Goal: Task Accomplishment & Management: Use online tool/utility

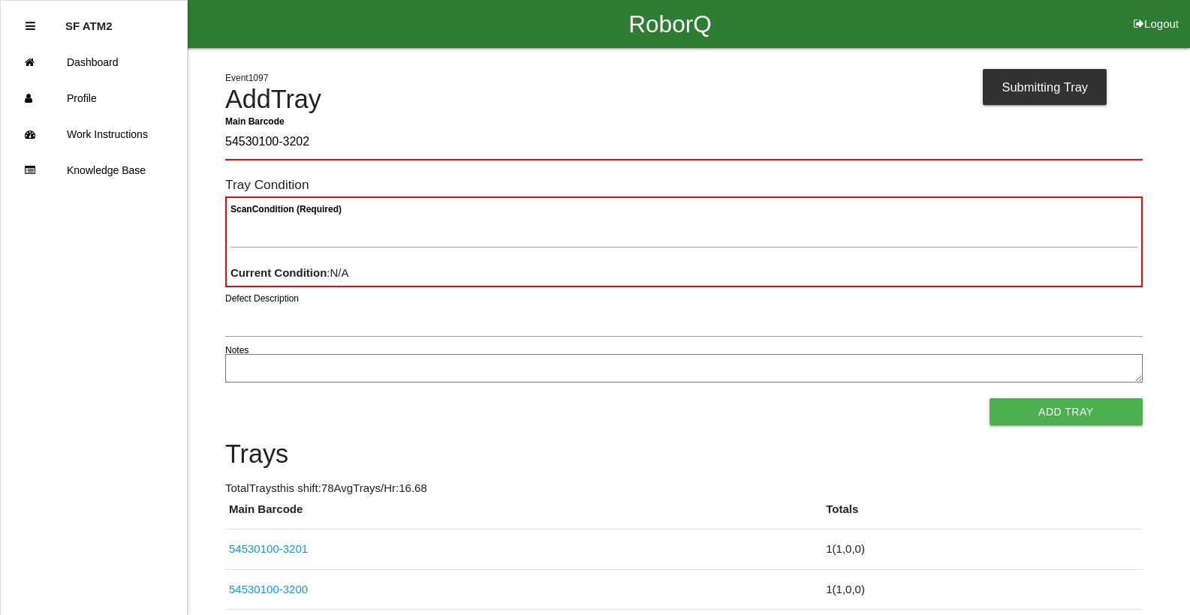
type Barcode "54530100-3202"
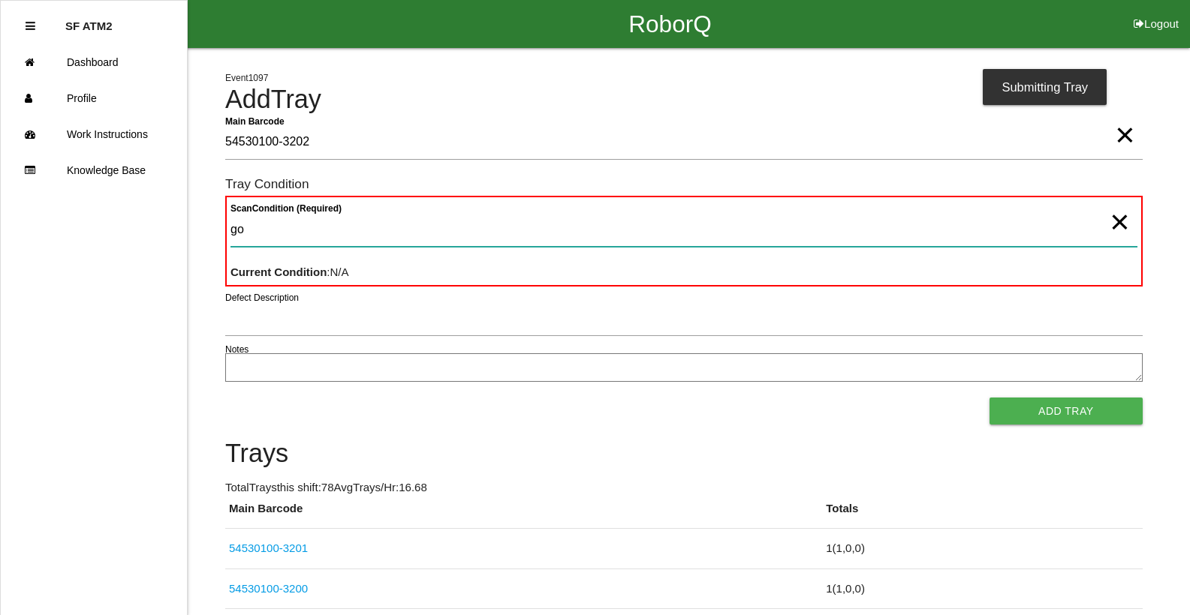
type Condition "goo"
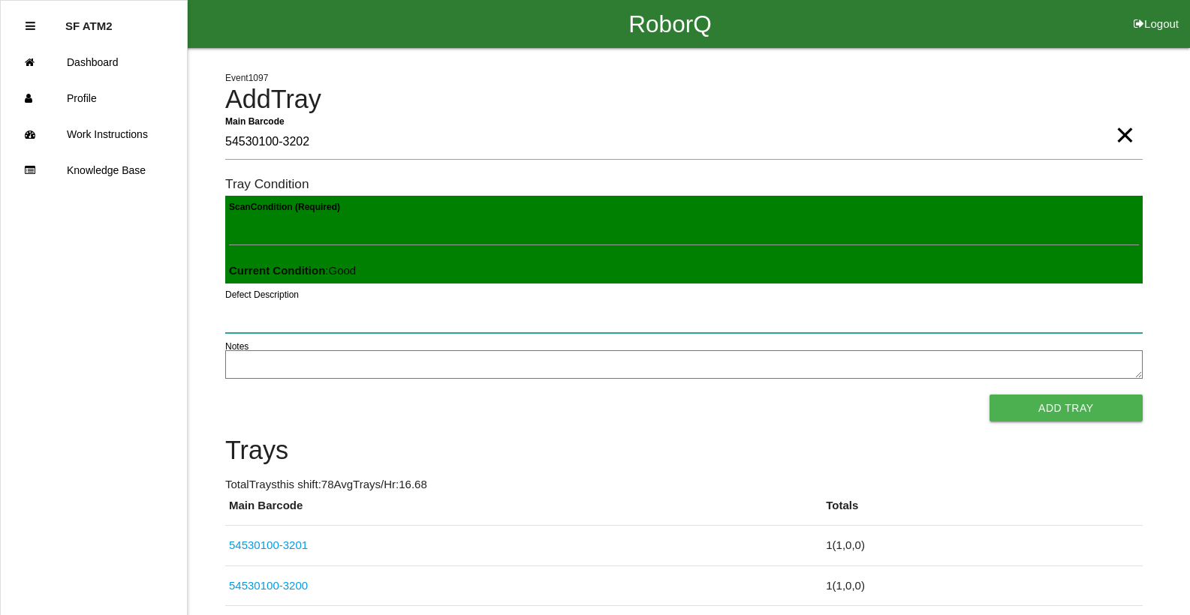
click at [989, 395] on button "Add Tray" at bounding box center [1065, 408] width 153 height 27
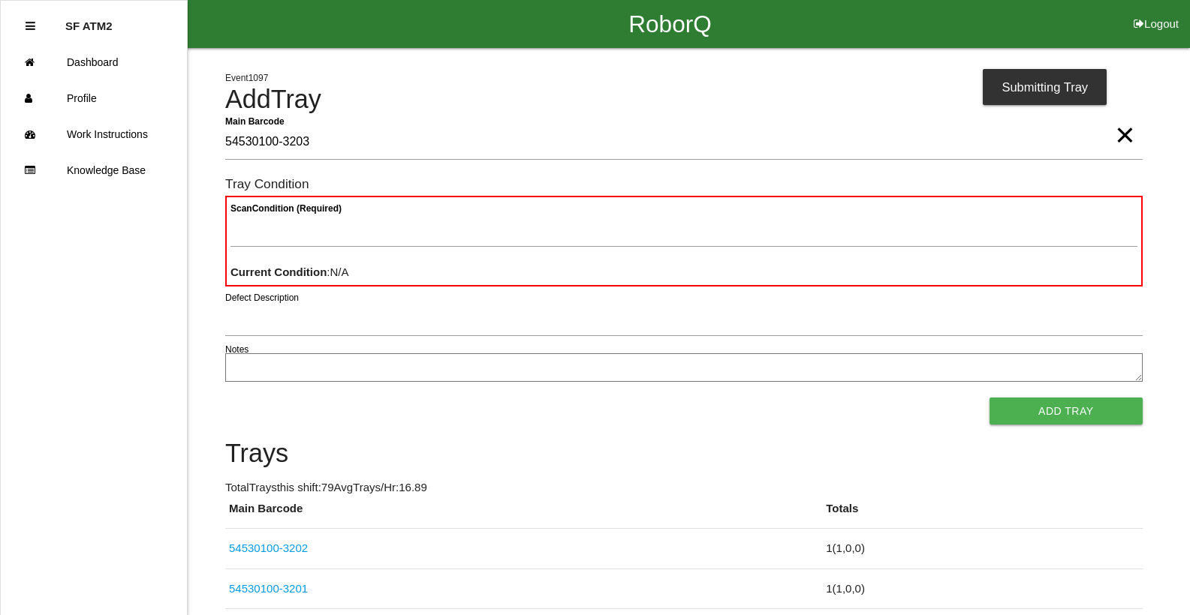
type Barcode "54530100-3203"
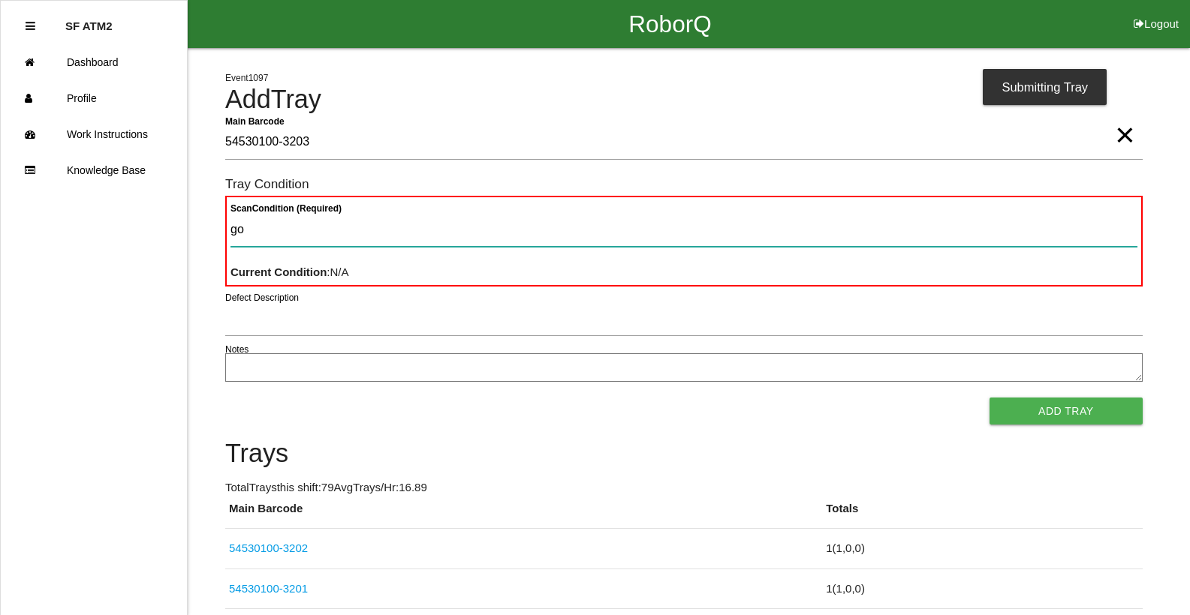
type Condition "goo"
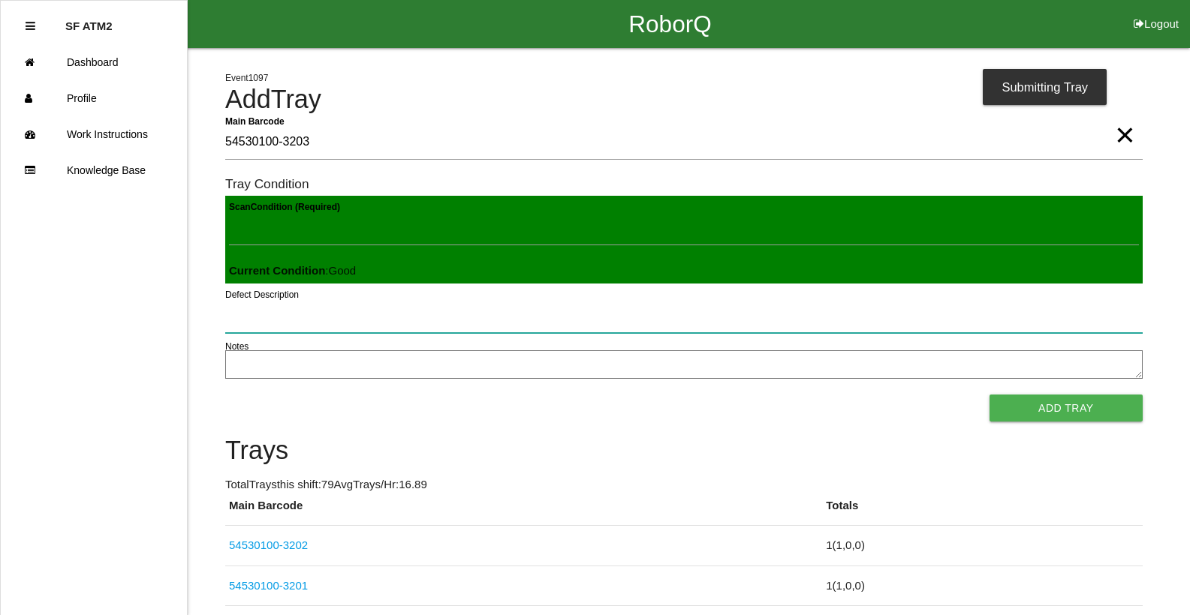
click at [989, 395] on button "Add Tray" at bounding box center [1065, 408] width 153 height 27
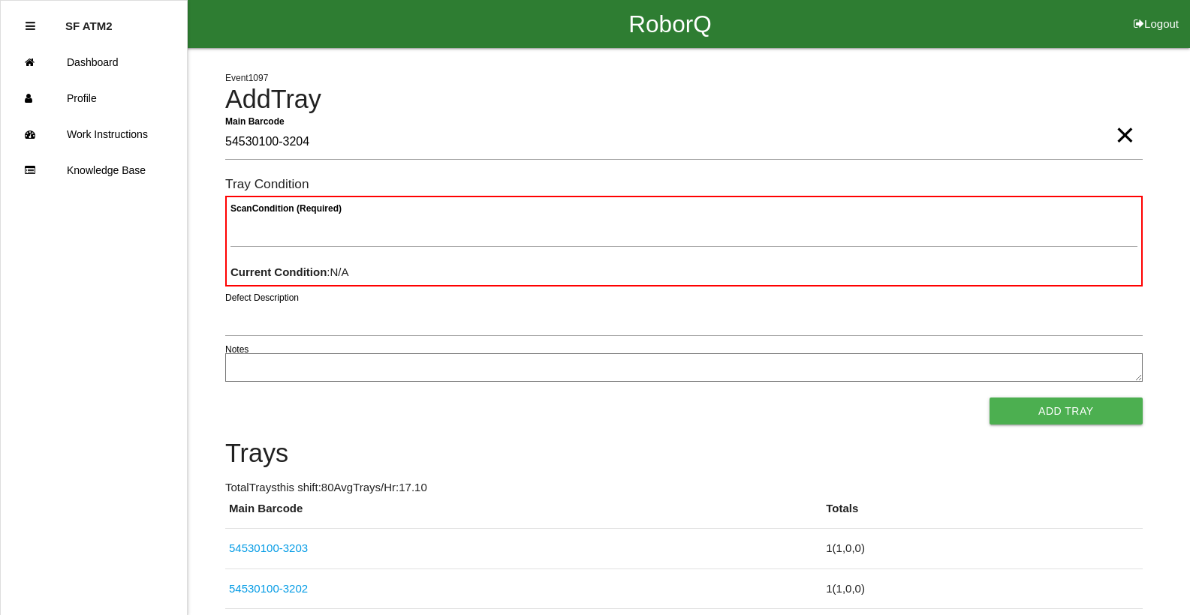
type Barcode "54530100-3204"
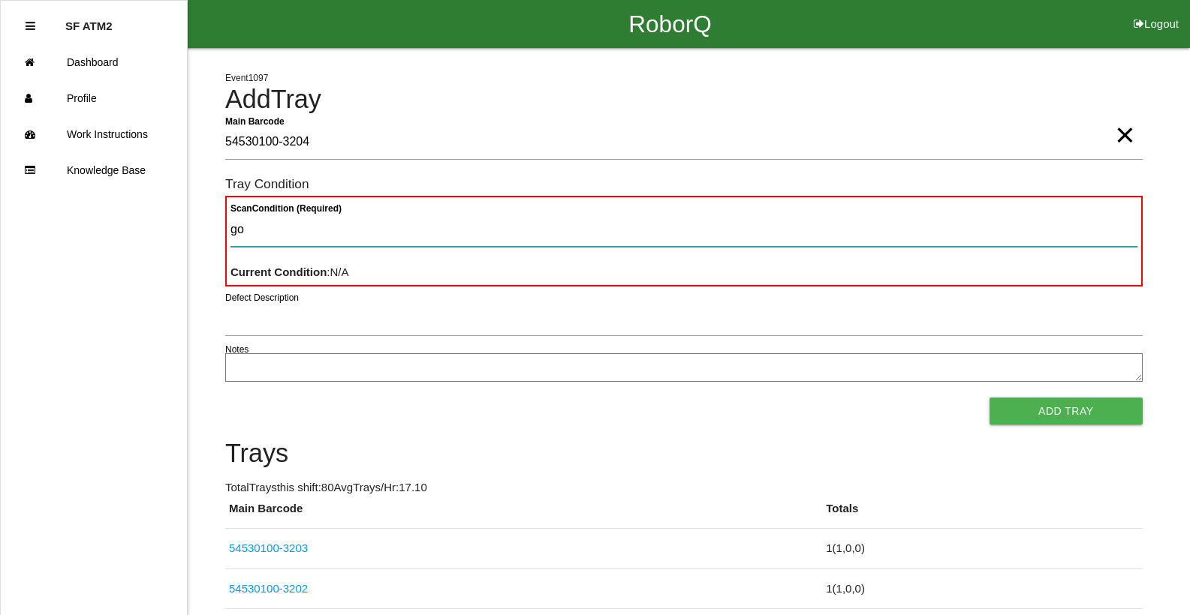
type Condition "goo"
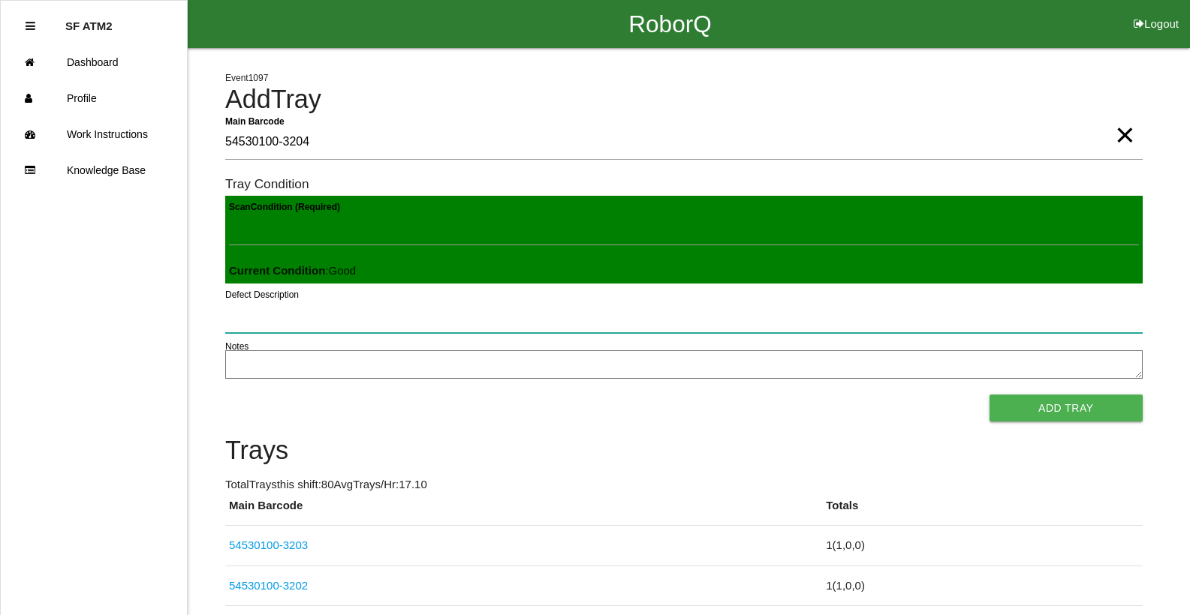
click at [989, 395] on button "Add Tray" at bounding box center [1065, 408] width 153 height 27
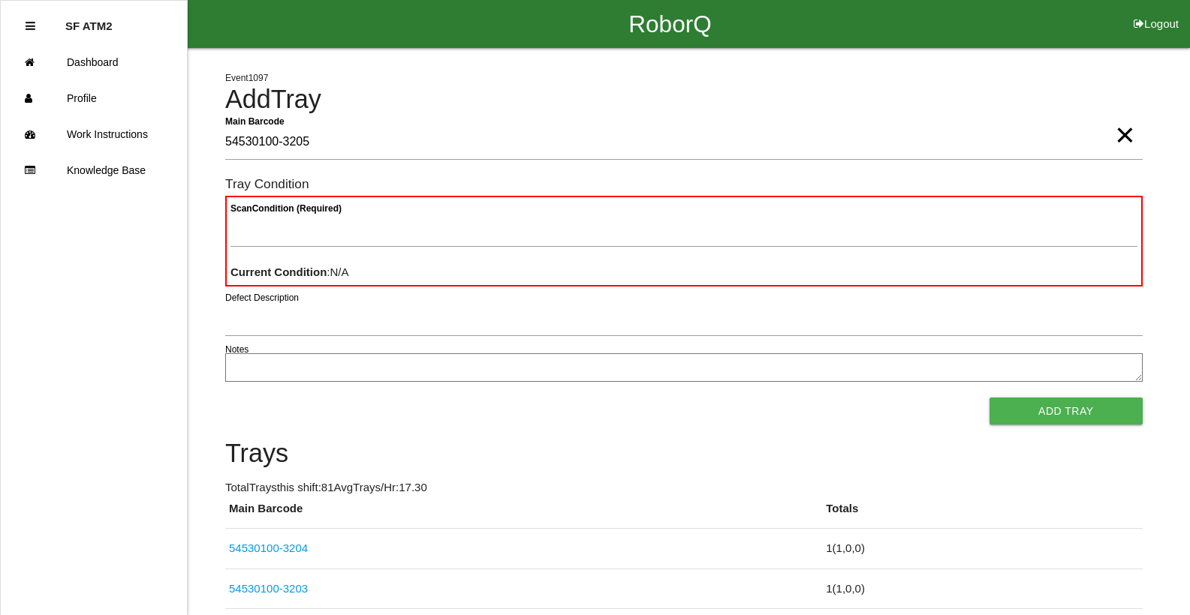
type Barcode "54530100-3205"
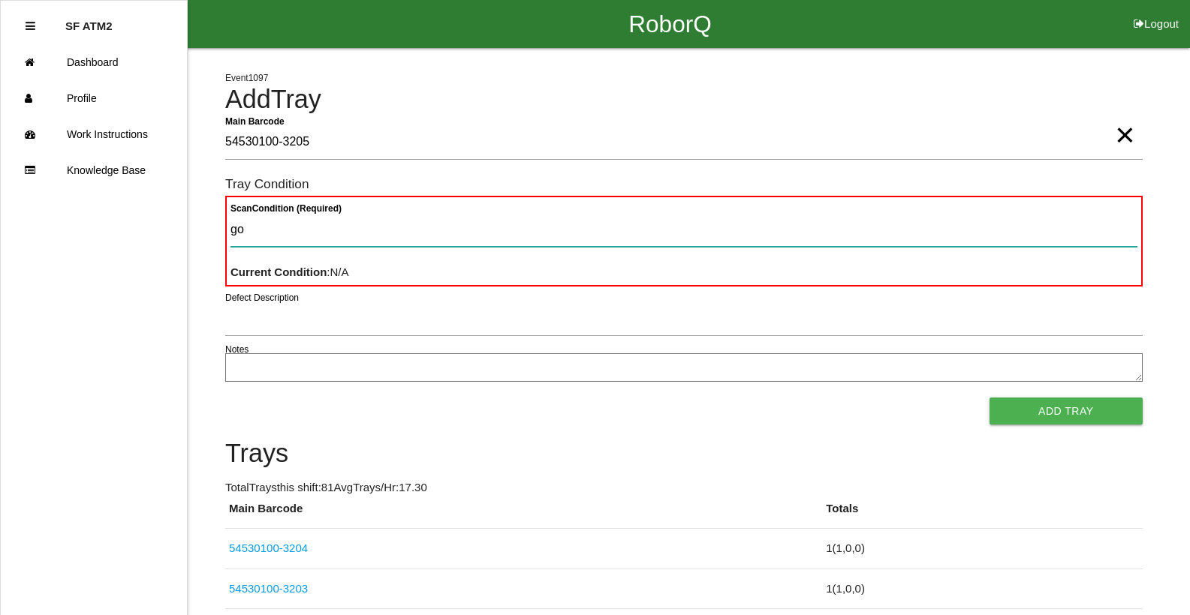
type Condition "goo"
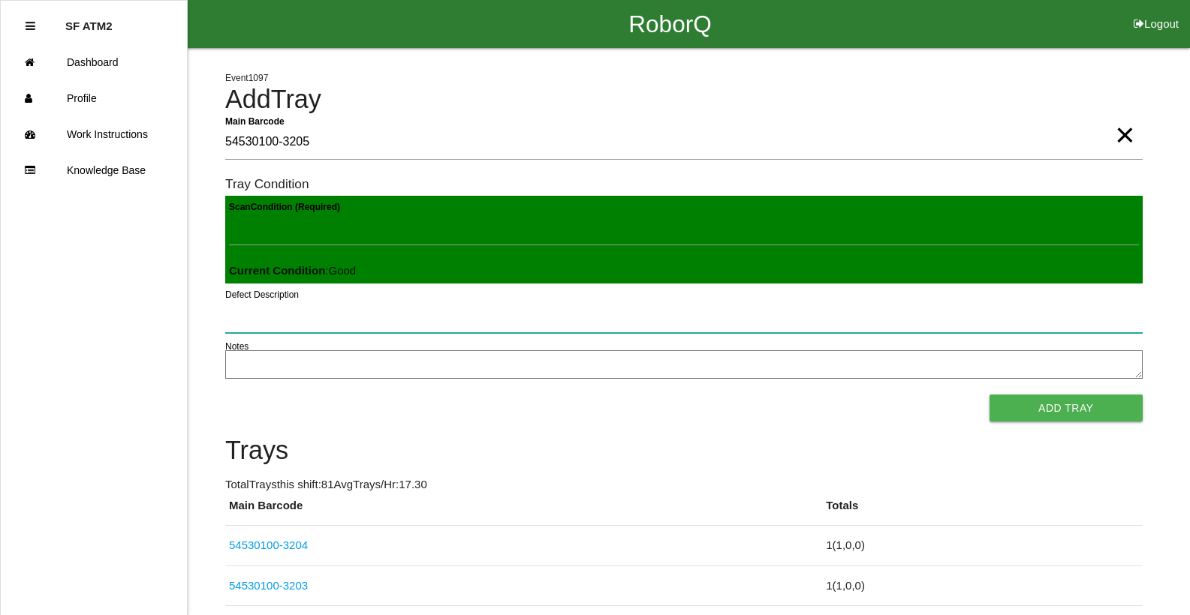
click at [989, 395] on button "Add Tray" at bounding box center [1065, 408] width 153 height 27
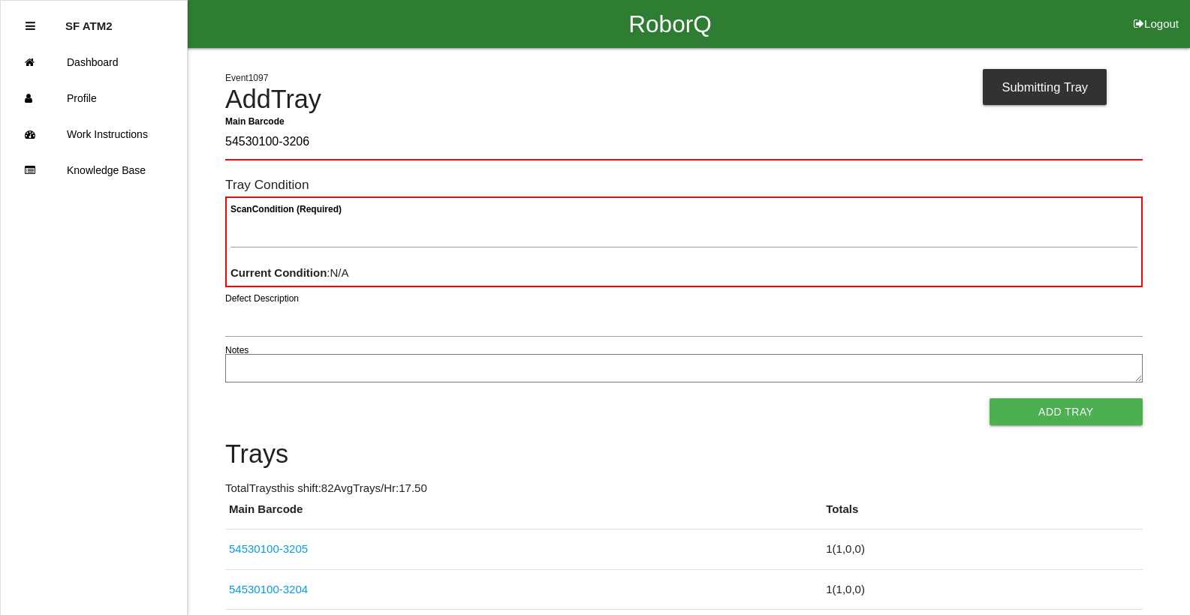
type Barcode "54530100-3206"
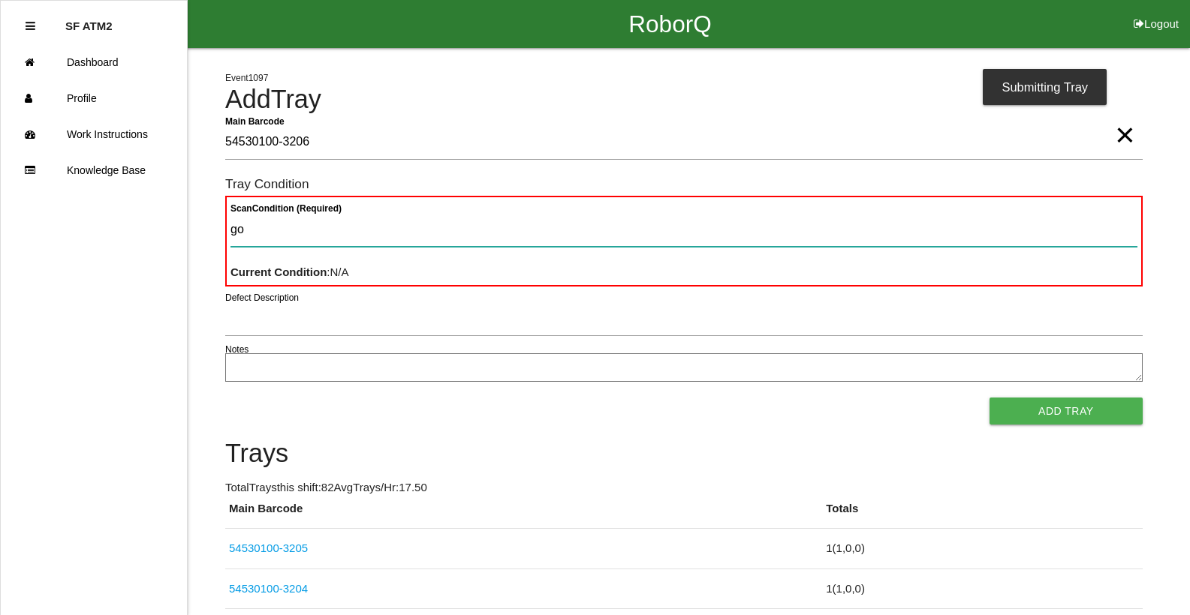
type Condition "goo"
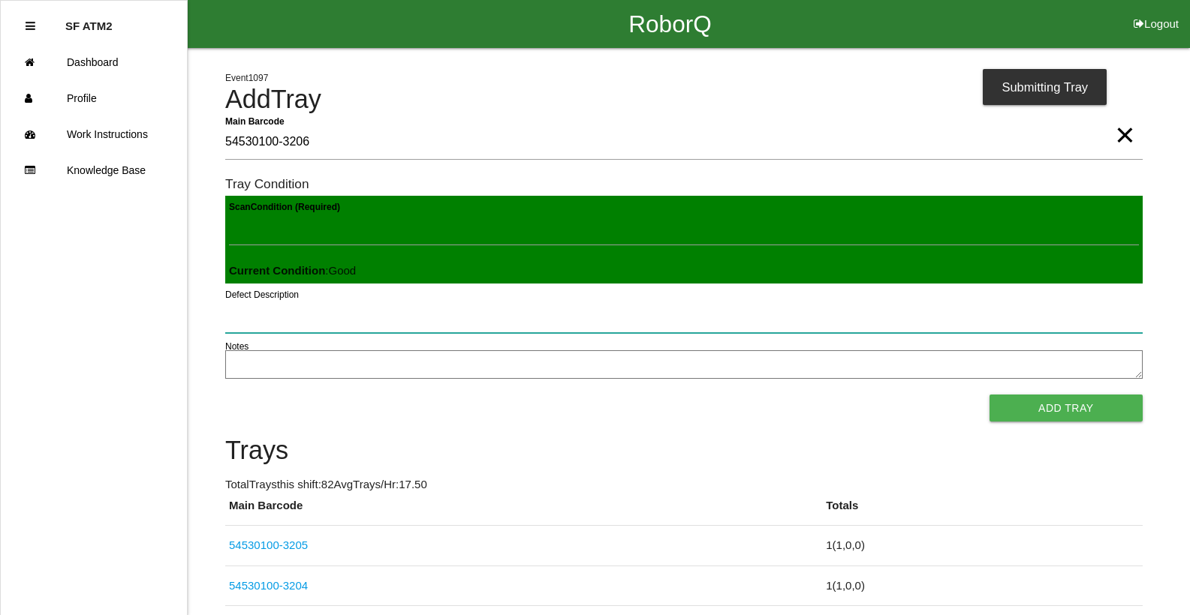
click at [989, 395] on button "Add Tray" at bounding box center [1065, 408] width 153 height 27
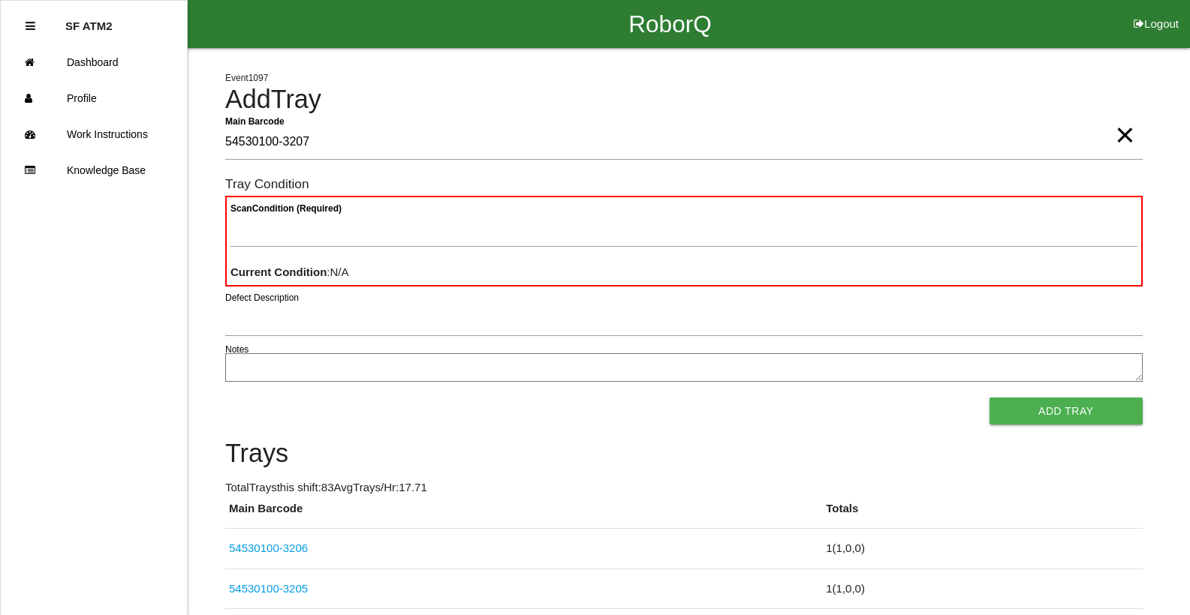
type Barcode "54530100-3207"
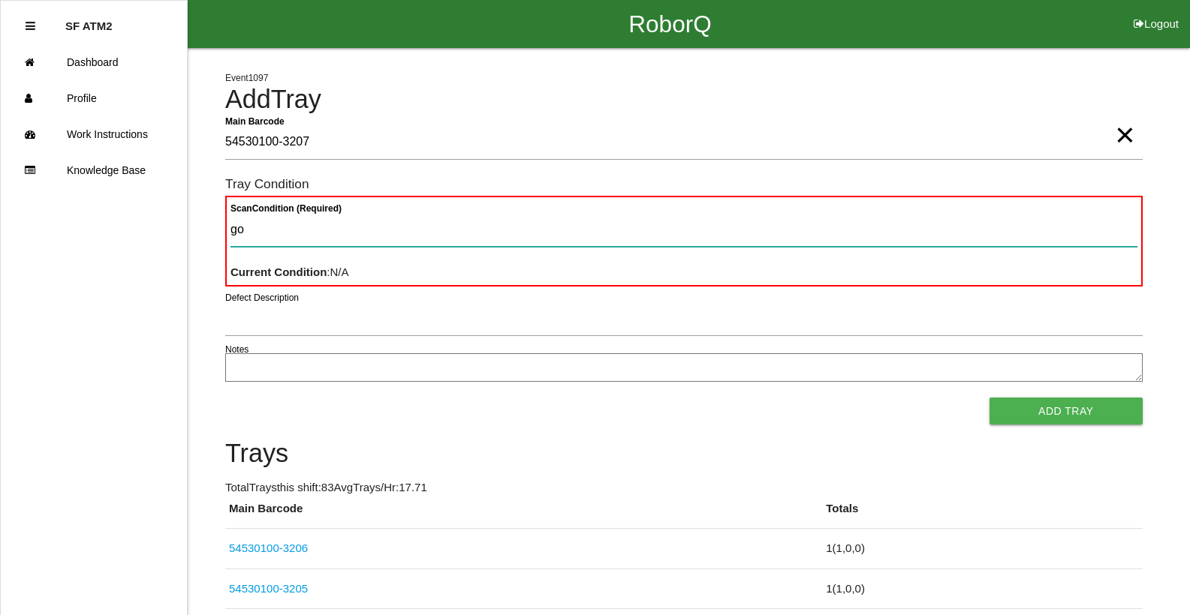
type Condition "goo"
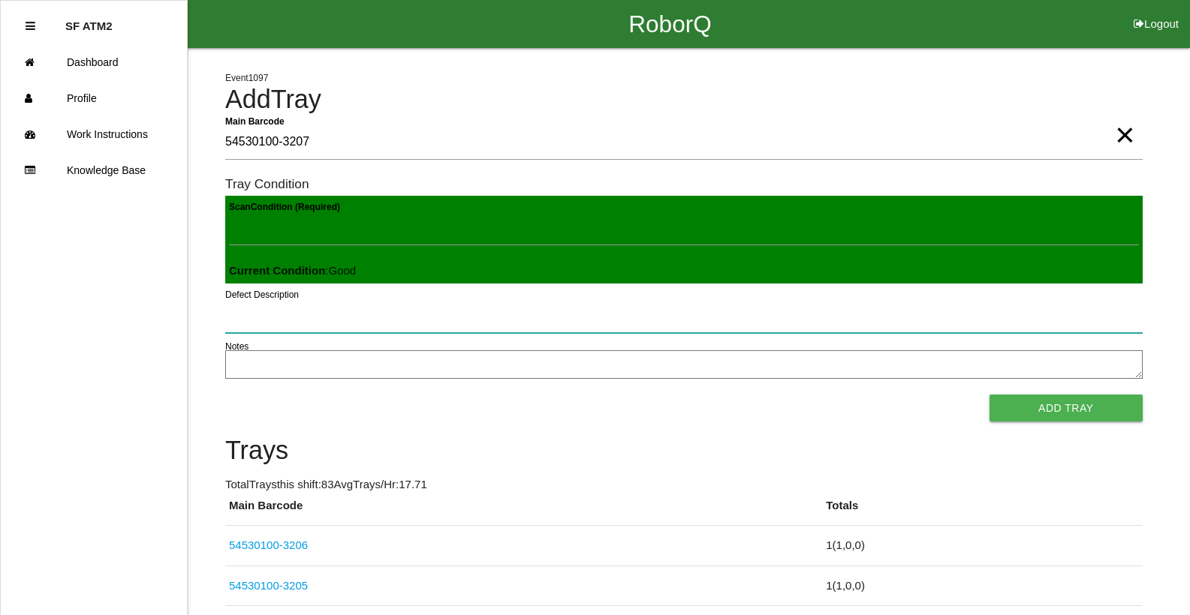
click at [989, 395] on button "Add Tray" at bounding box center [1065, 408] width 153 height 27
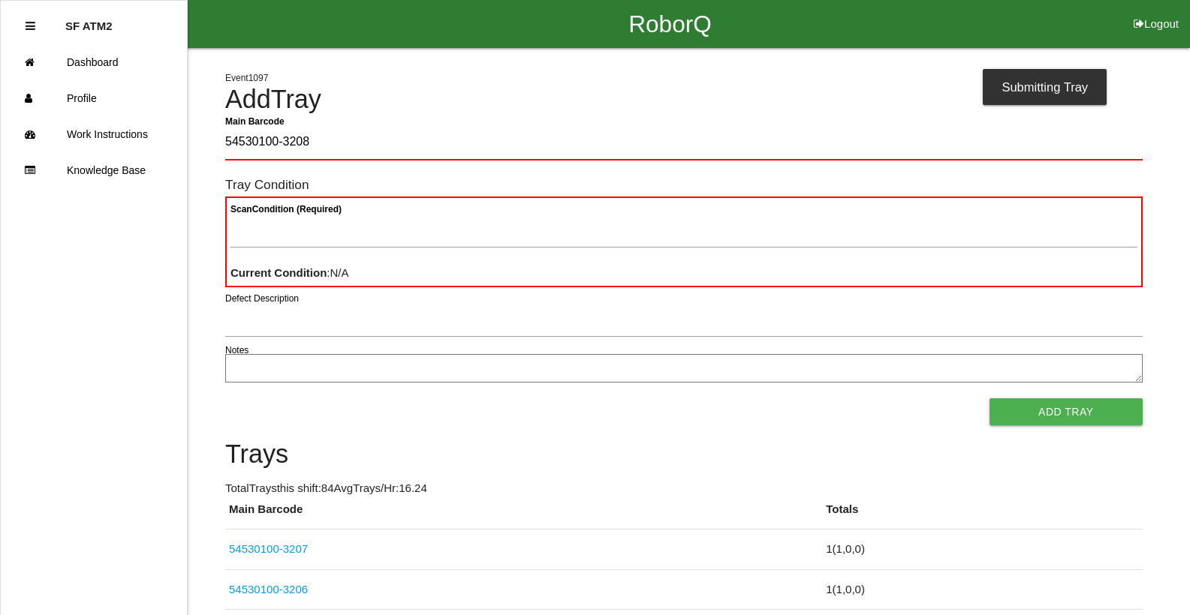
type Barcode "54530100-3208"
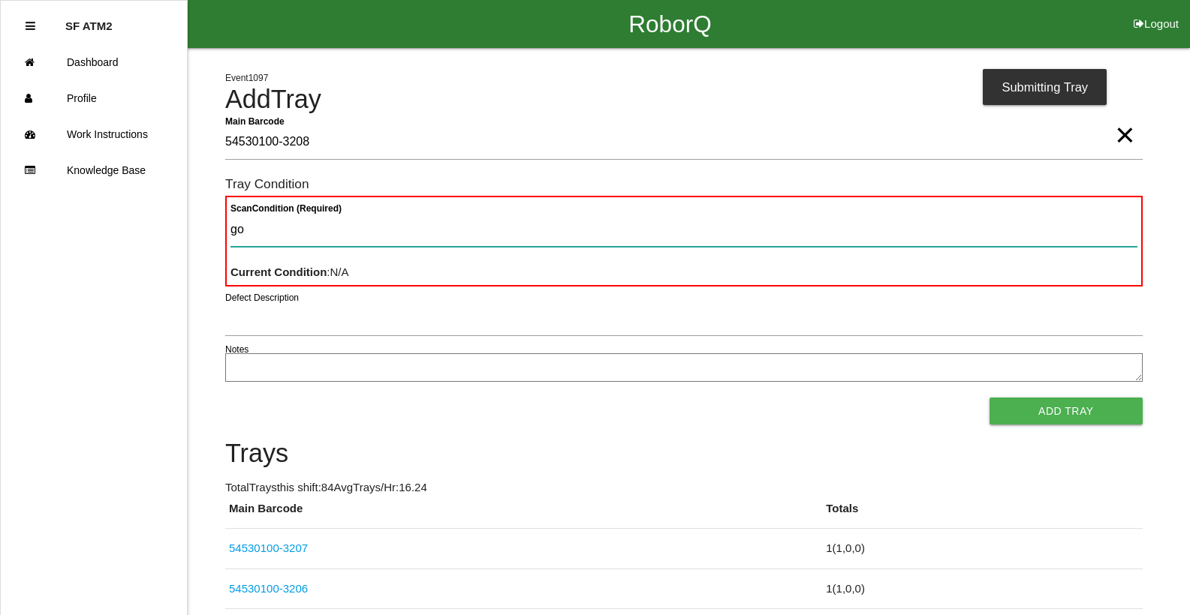
type Condition "goo"
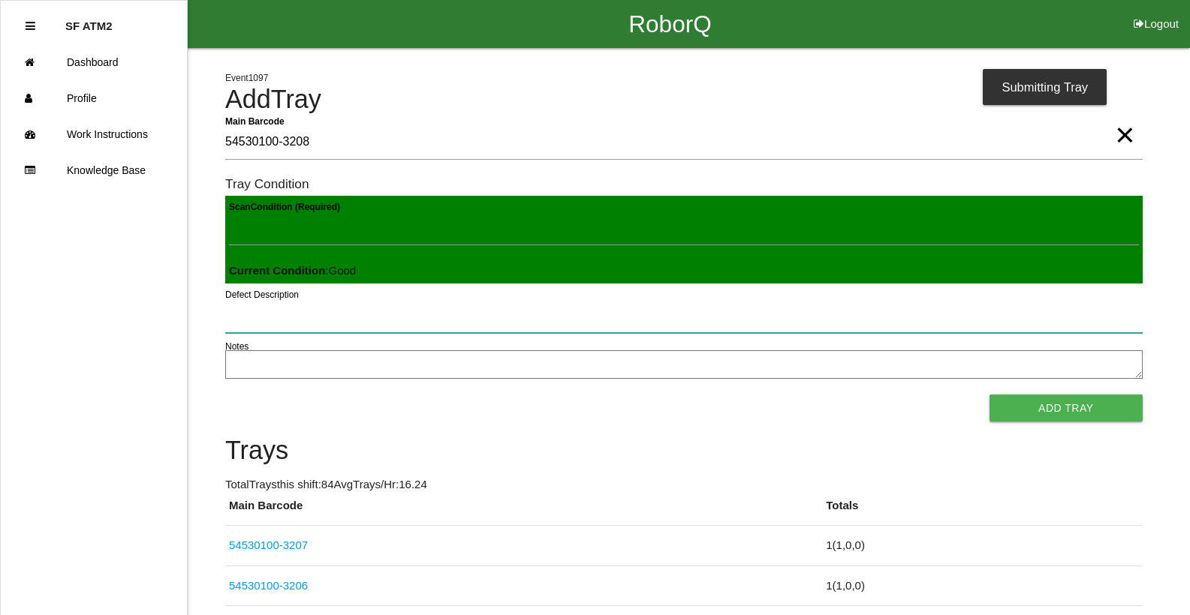
click at [989, 395] on button "Add Tray" at bounding box center [1065, 408] width 153 height 27
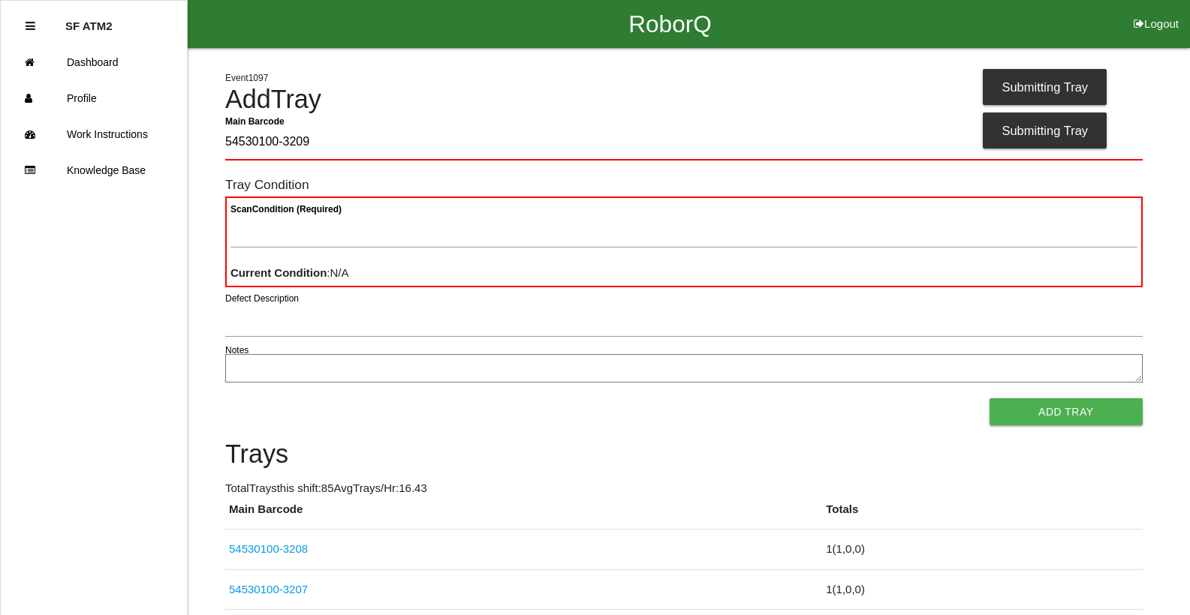
type Barcode "54530100-3209"
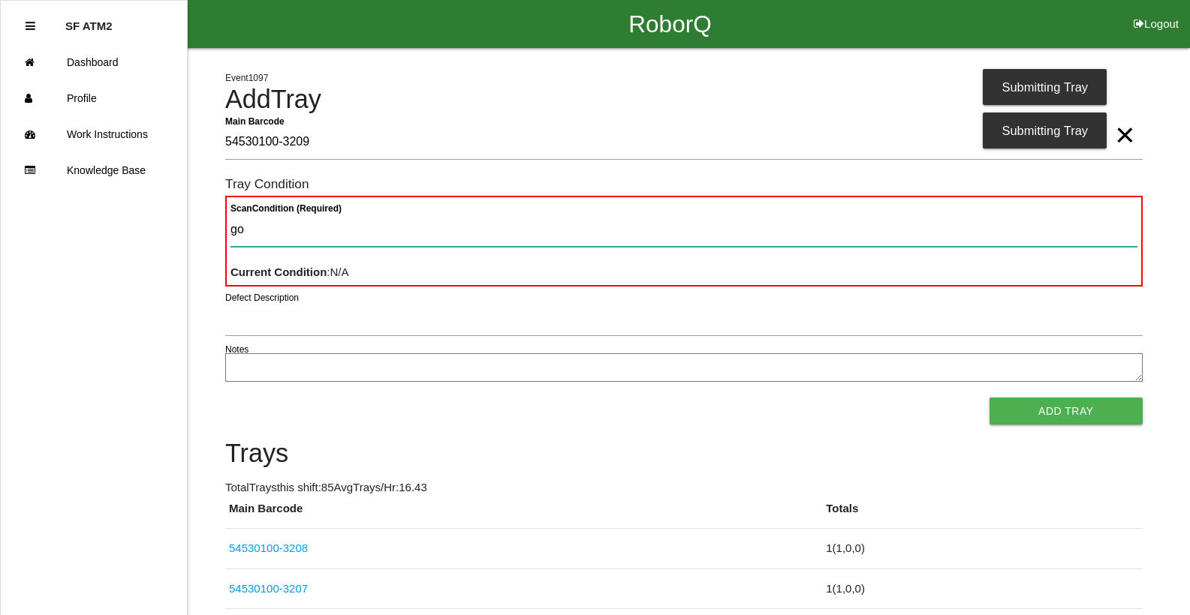
type Condition "goo"
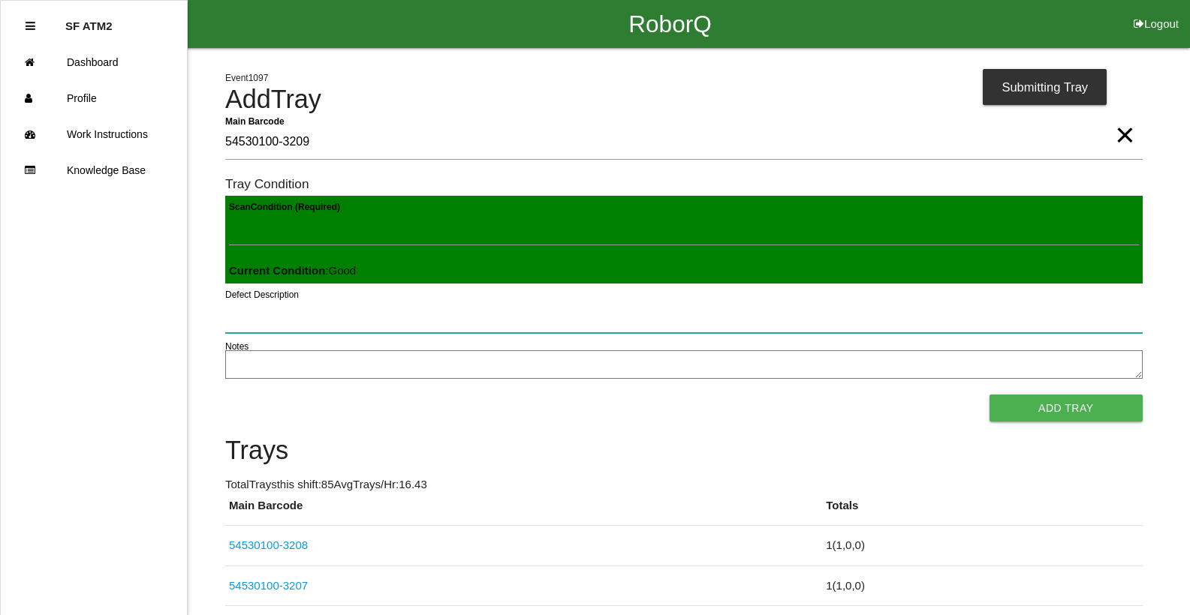
click at [989, 395] on button "Add Tray" at bounding box center [1065, 408] width 153 height 27
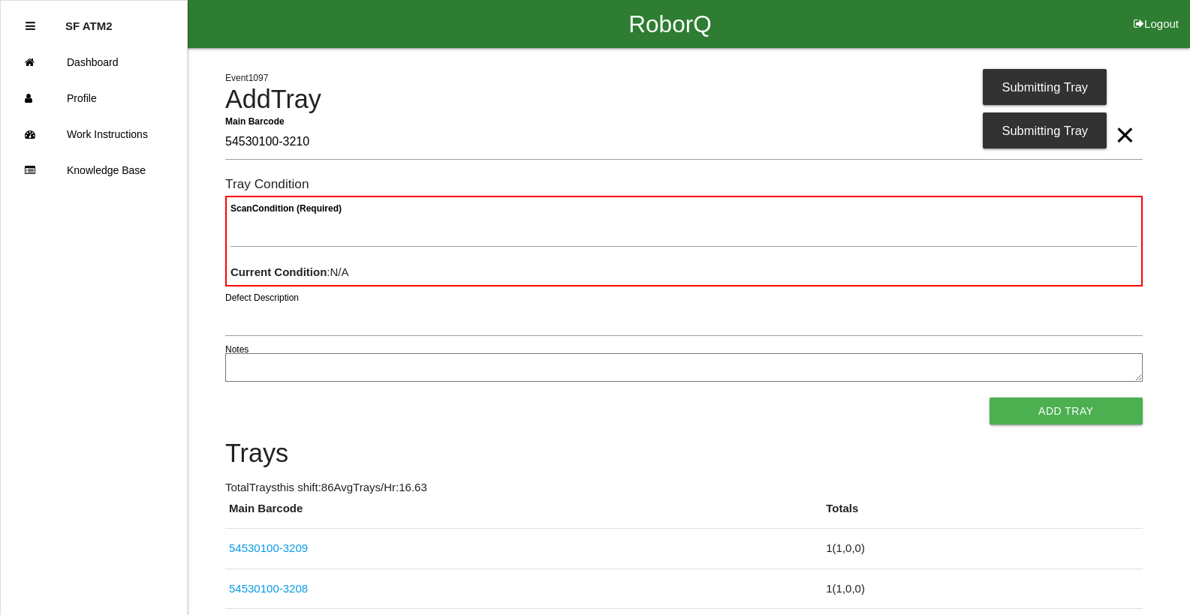
type Barcode "54530100-3210"
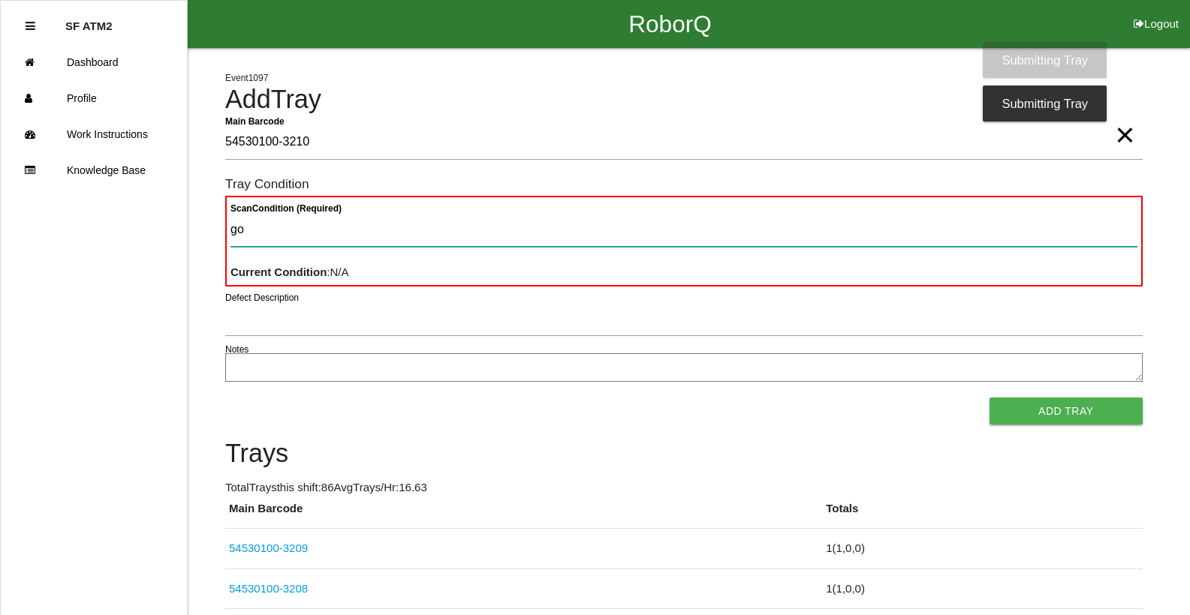
type Condition "goo"
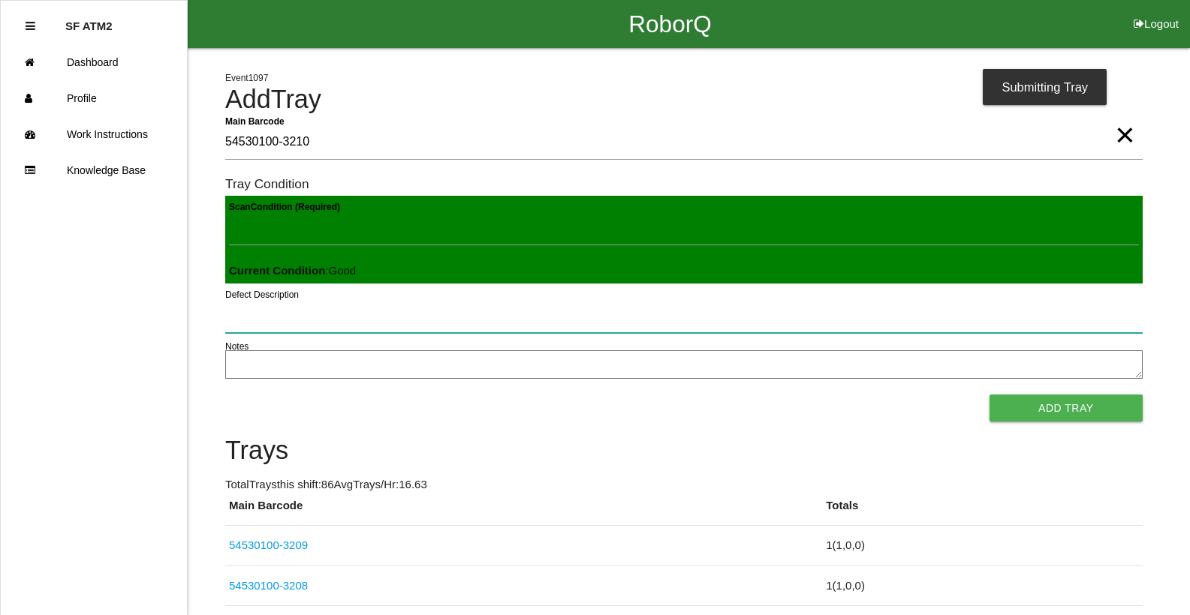
click at [989, 395] on button "Add Tray" at bounding box center [1065, 408] width 153 height 27
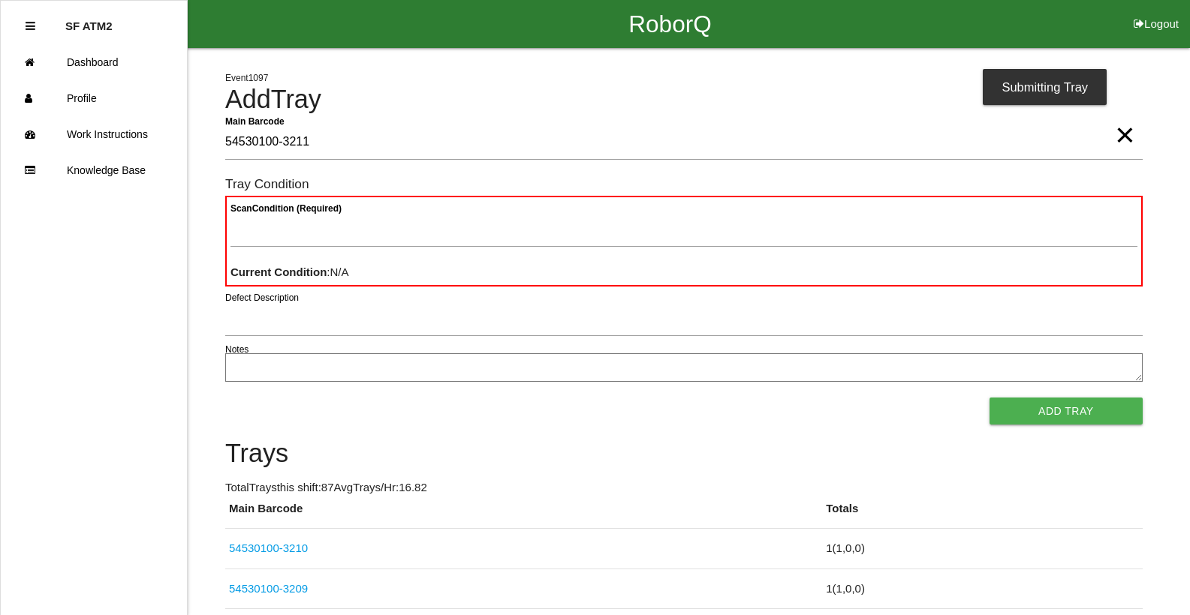
type Barcode "54530100-3211"
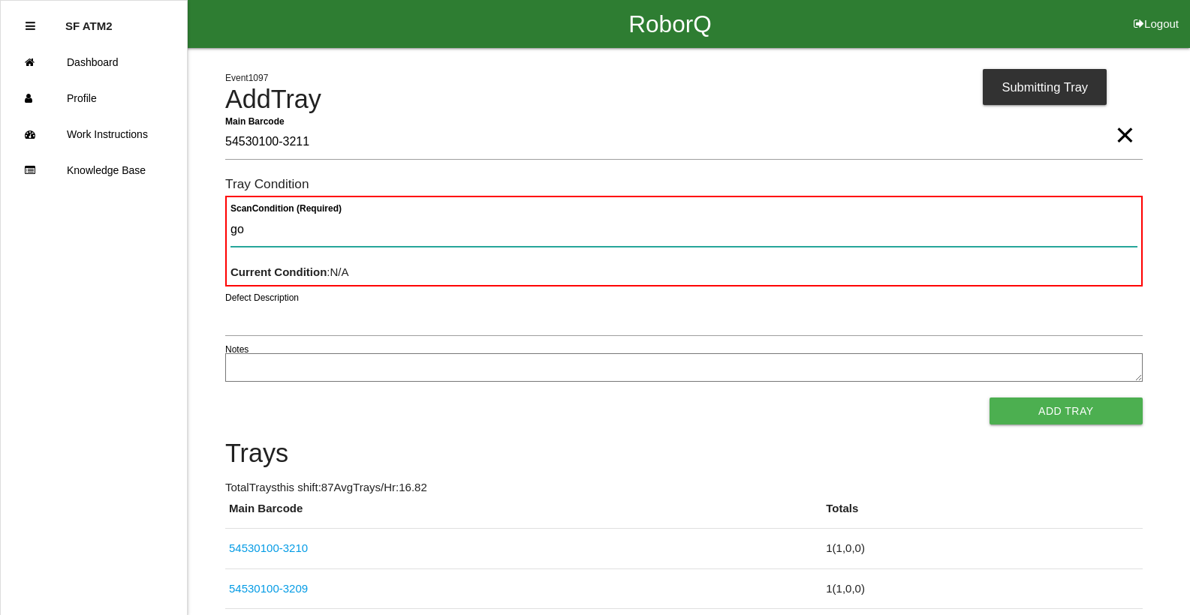
type Condition "goo"
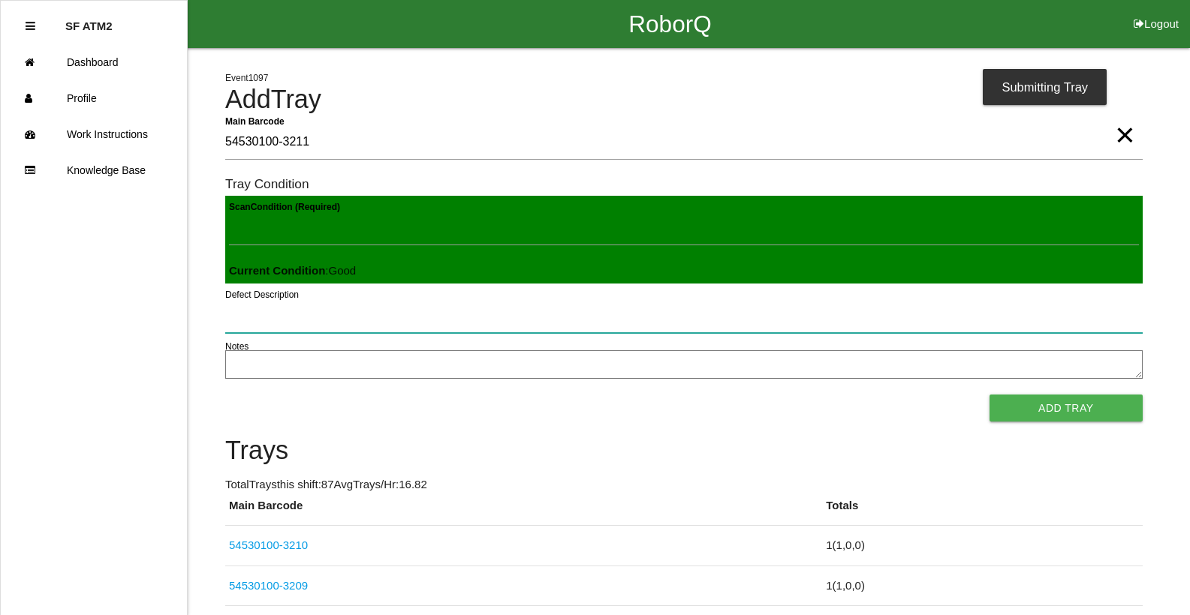
click at [989, 395] on button "Add Tray" at bounding box center [1065, 408] width 153 height 27
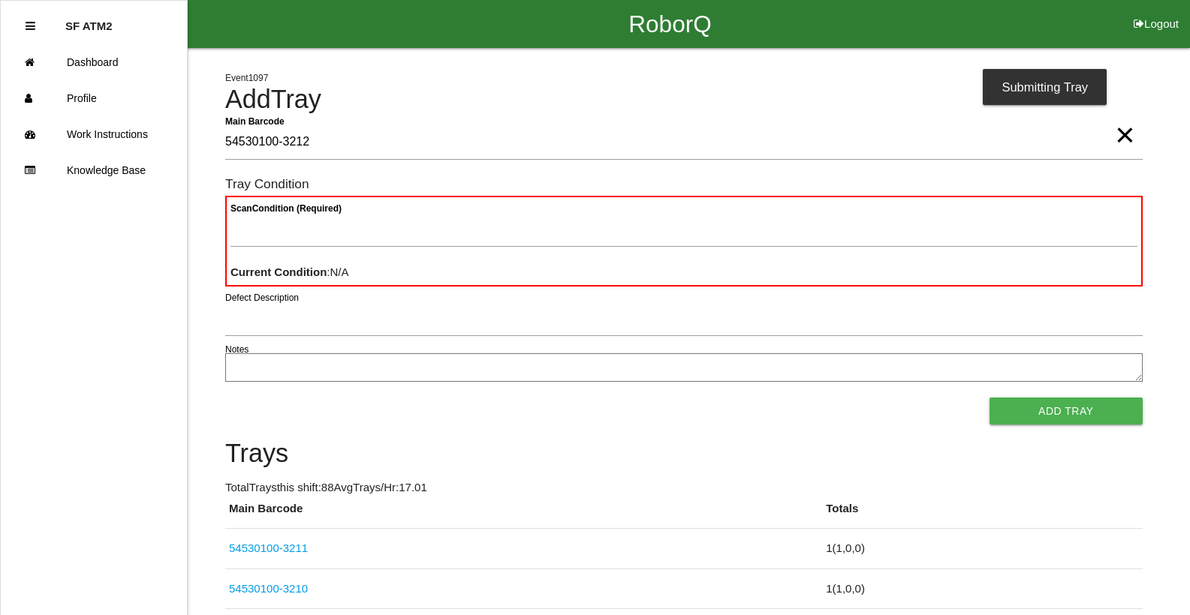
type Barcode "54530100-3212"
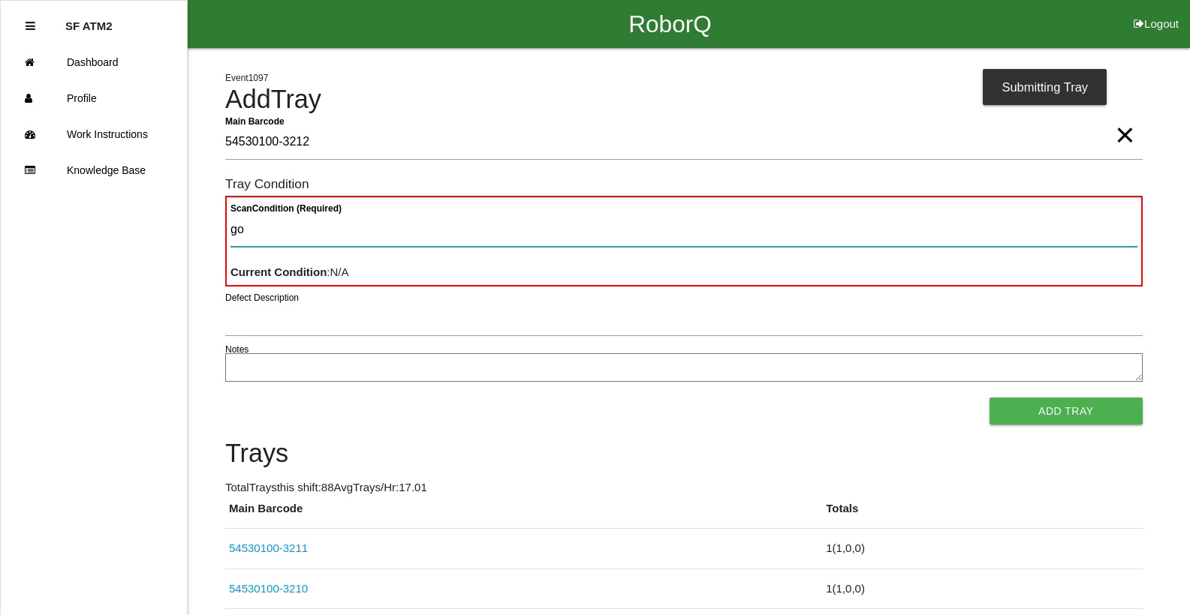
type Condition "goo"
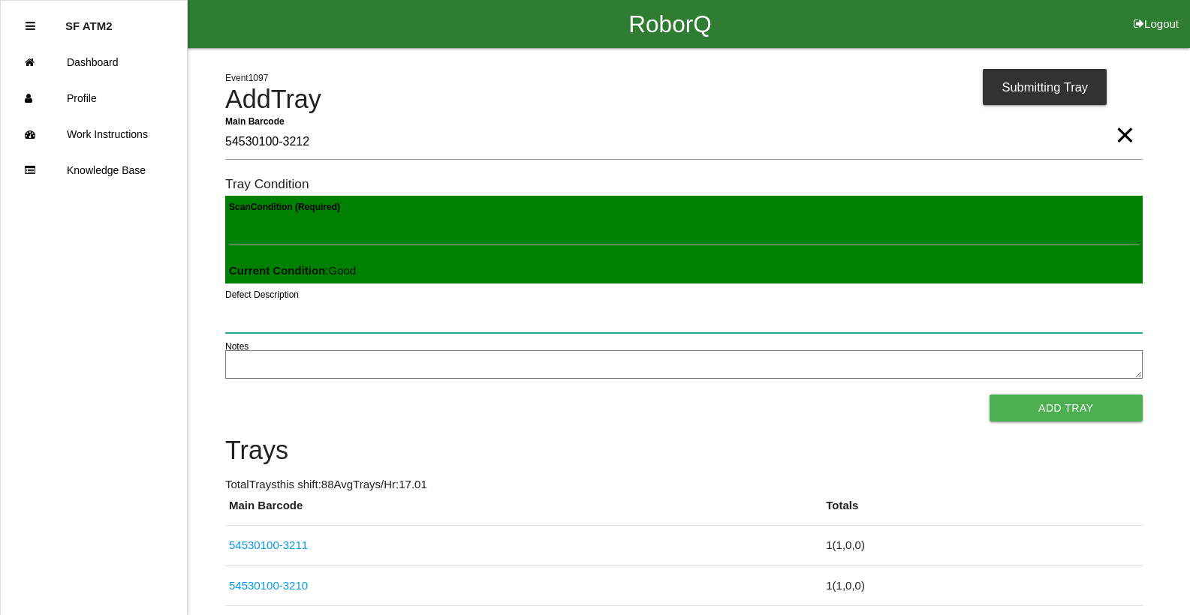
click at [989, 395] on button "Add Tray" at bounding box center [1065, 408] width 153 height 27
